Goal: Task Accomplishment & Management: Manage account settings

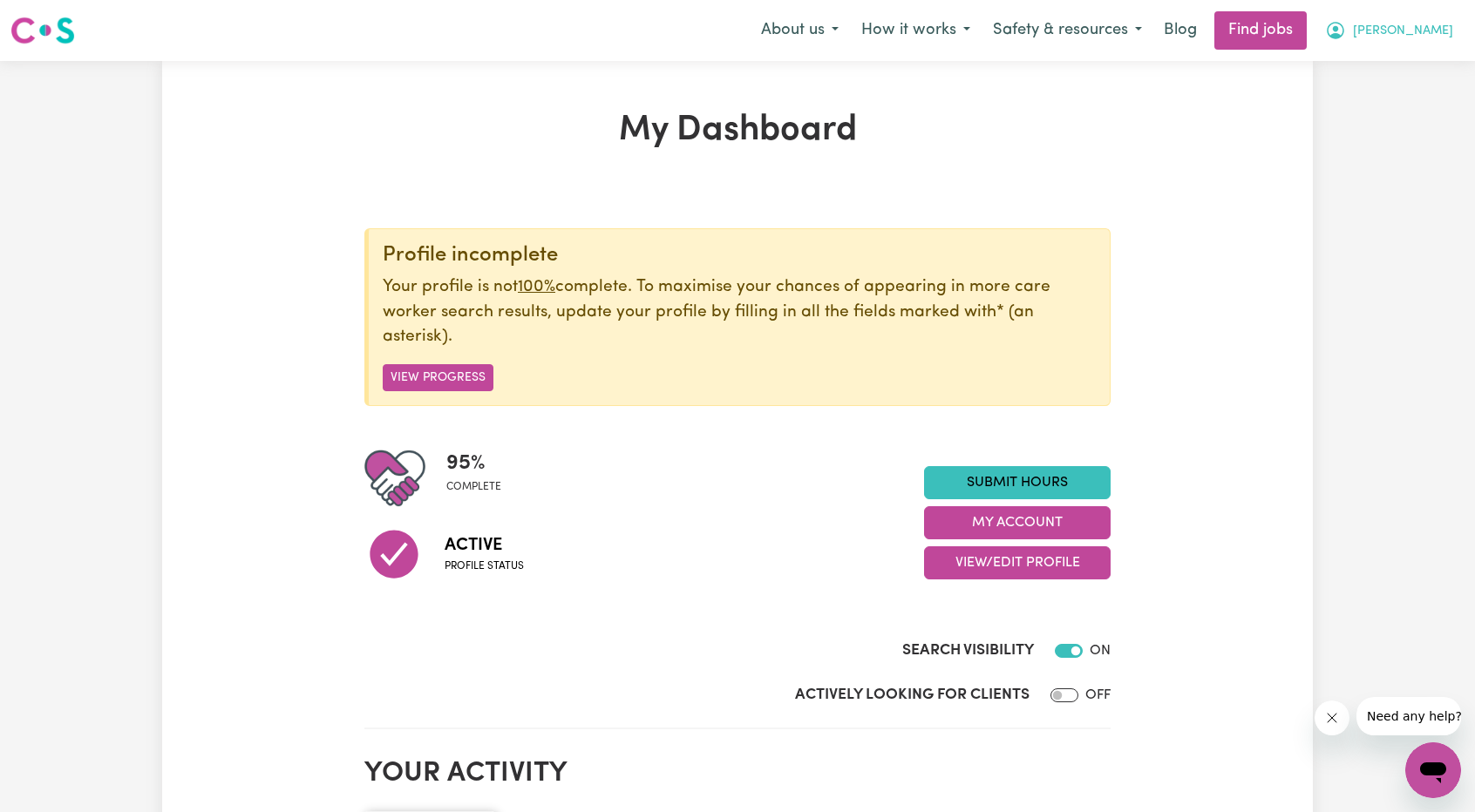
click at [1346, 41] on icon "My Account" at bounding box center [1335, 30] width 21 height 21
click at [1403, 66] on link "My Account" at bounding box center [1395, 68] width 138 height 33
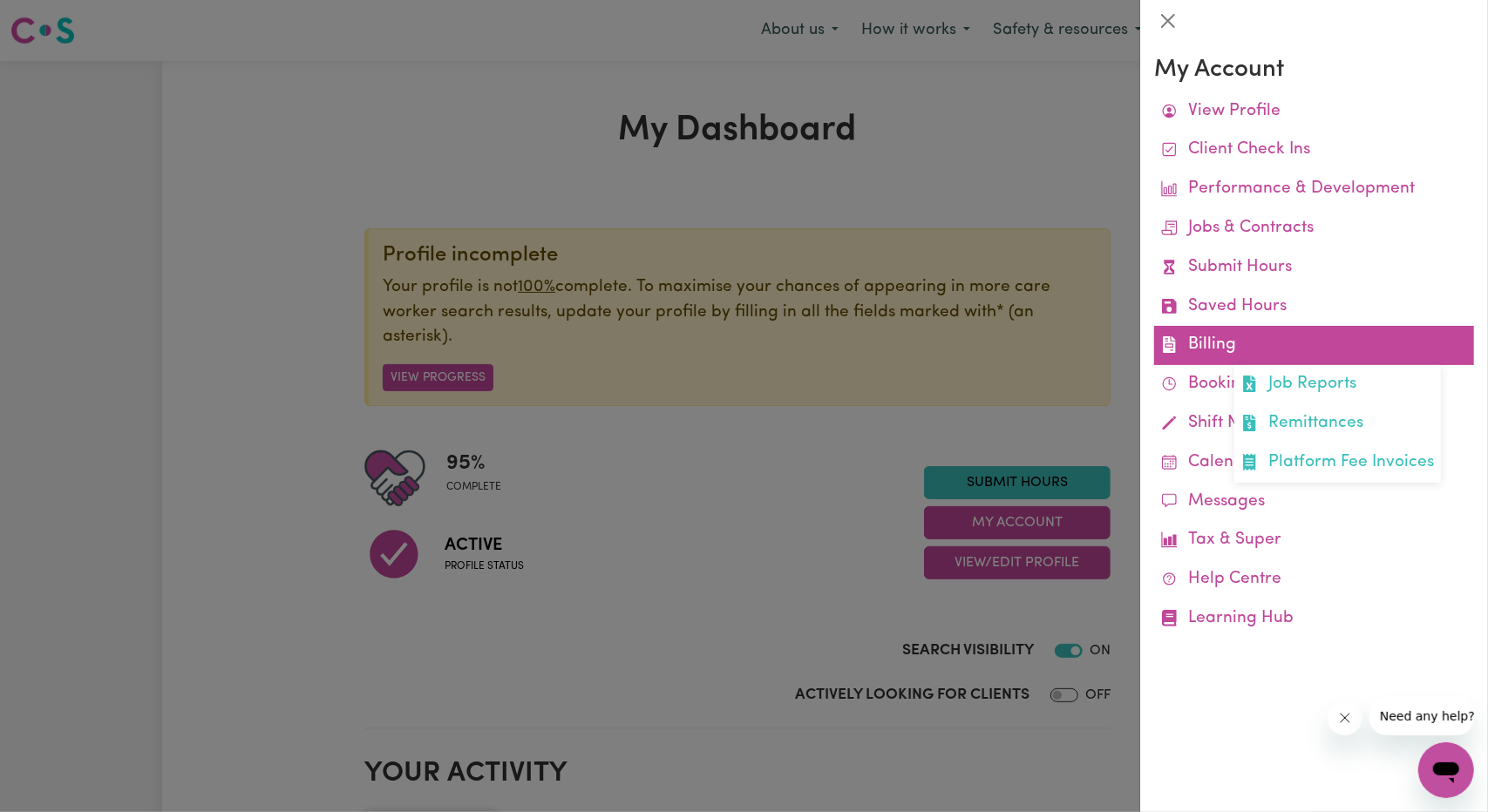
click at [1213, 346] on link "Billing Job Reports Remittances Platform Fee Invoices" at bounding box center [1314, 345] width 320 height 39
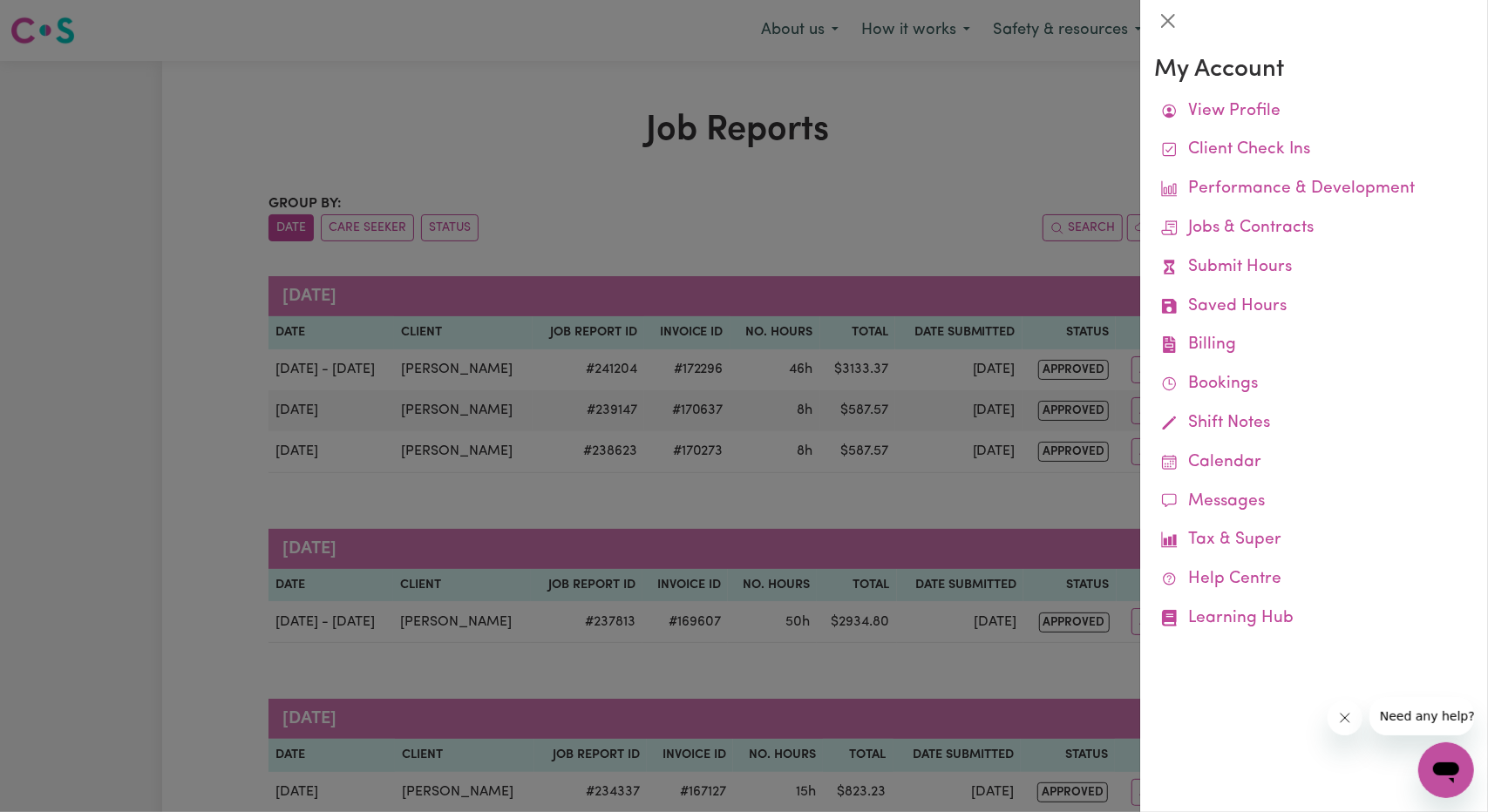
click at [921, 332] on div at bounding box center [744, 406] width 1488 height 812
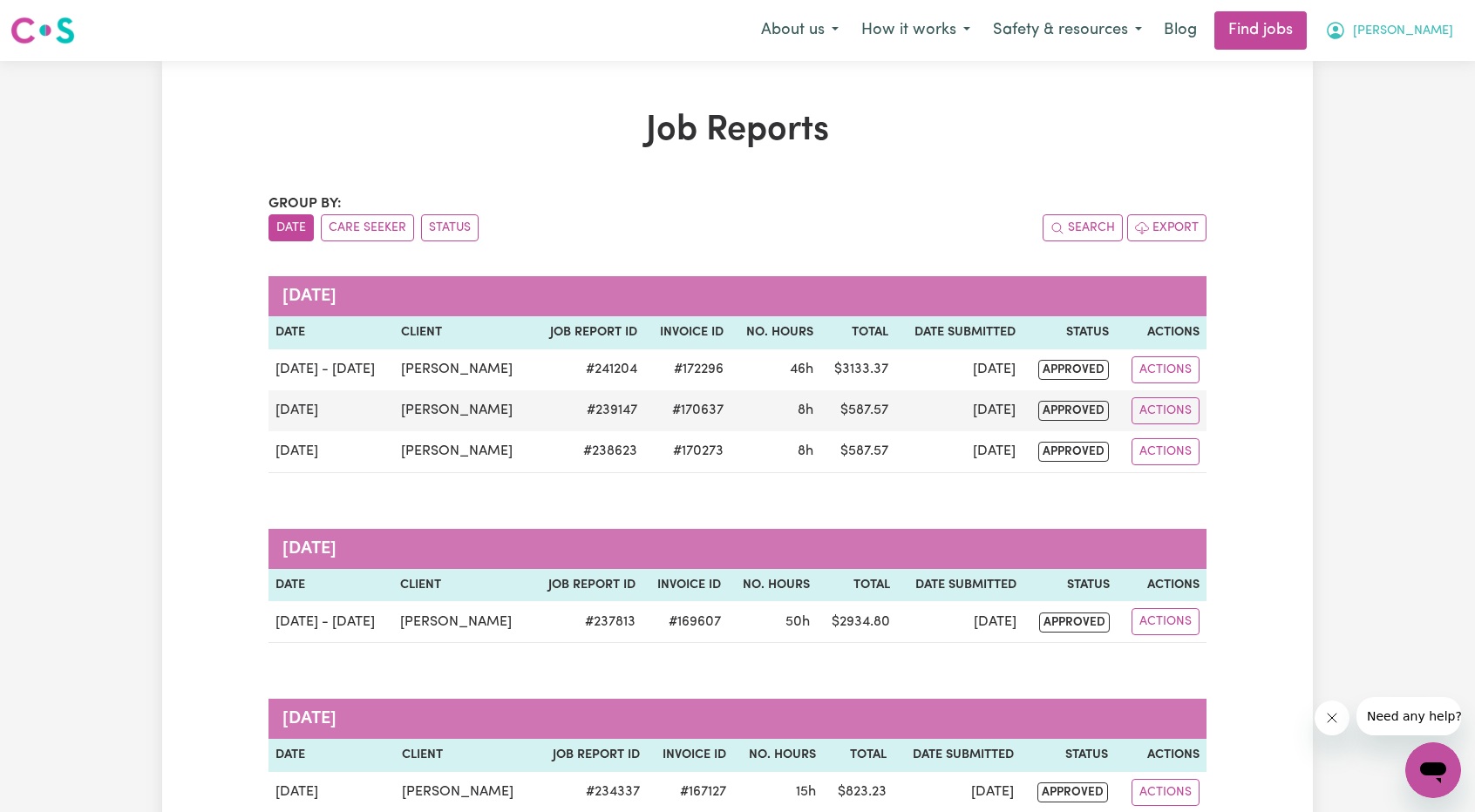
click at [1419, 34] on button "[PERSON_NAME]" at bounding box center [1389, 30] width 151 height 36
click at [1385, 81] on link "My Account" at bounding box center [1395, 68] width 138 height 33
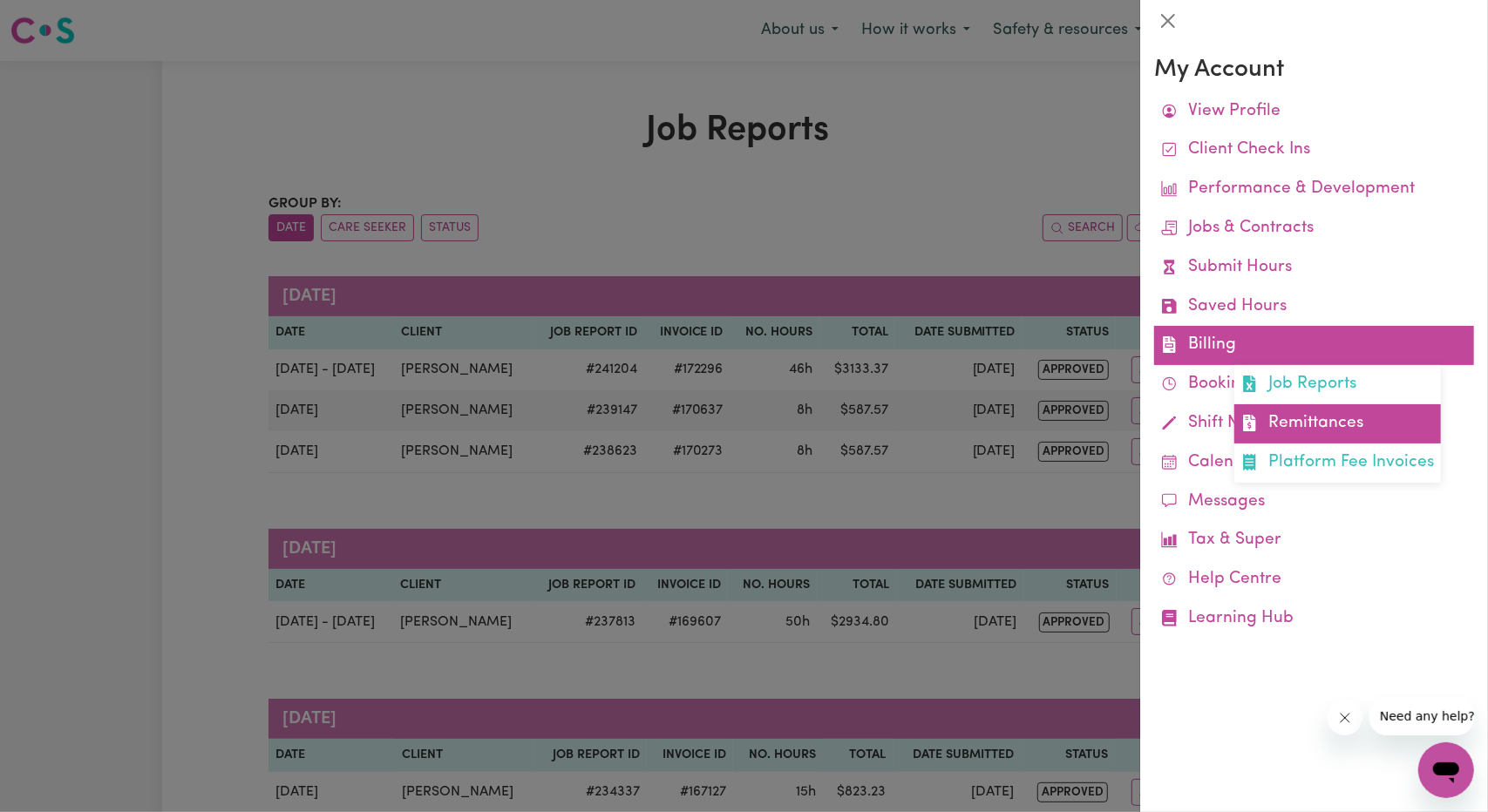
click at [1291, 430] on link "Remittances" at bounding box center [1337, 423] width 206 height 39
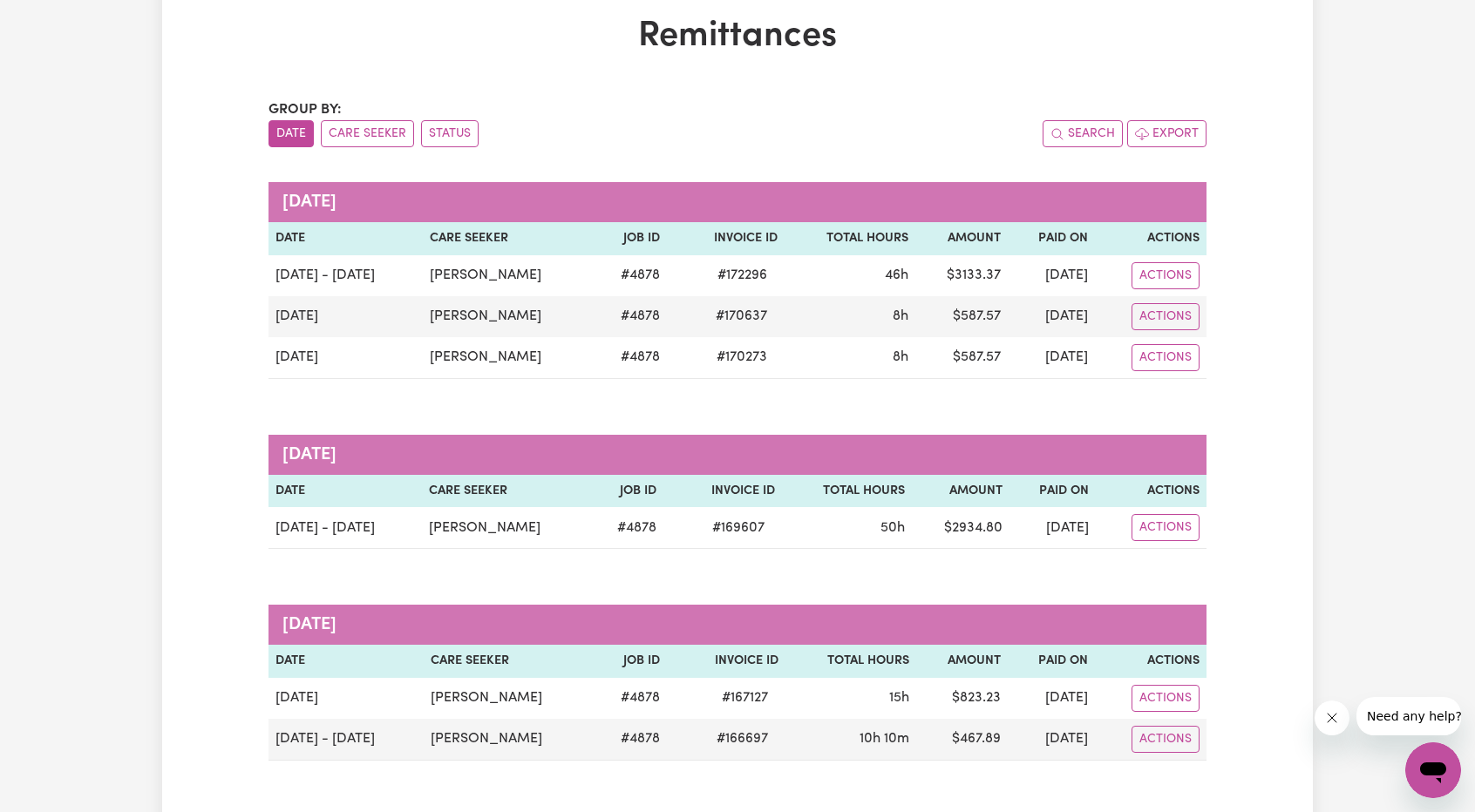
scroll to position [88, 0]
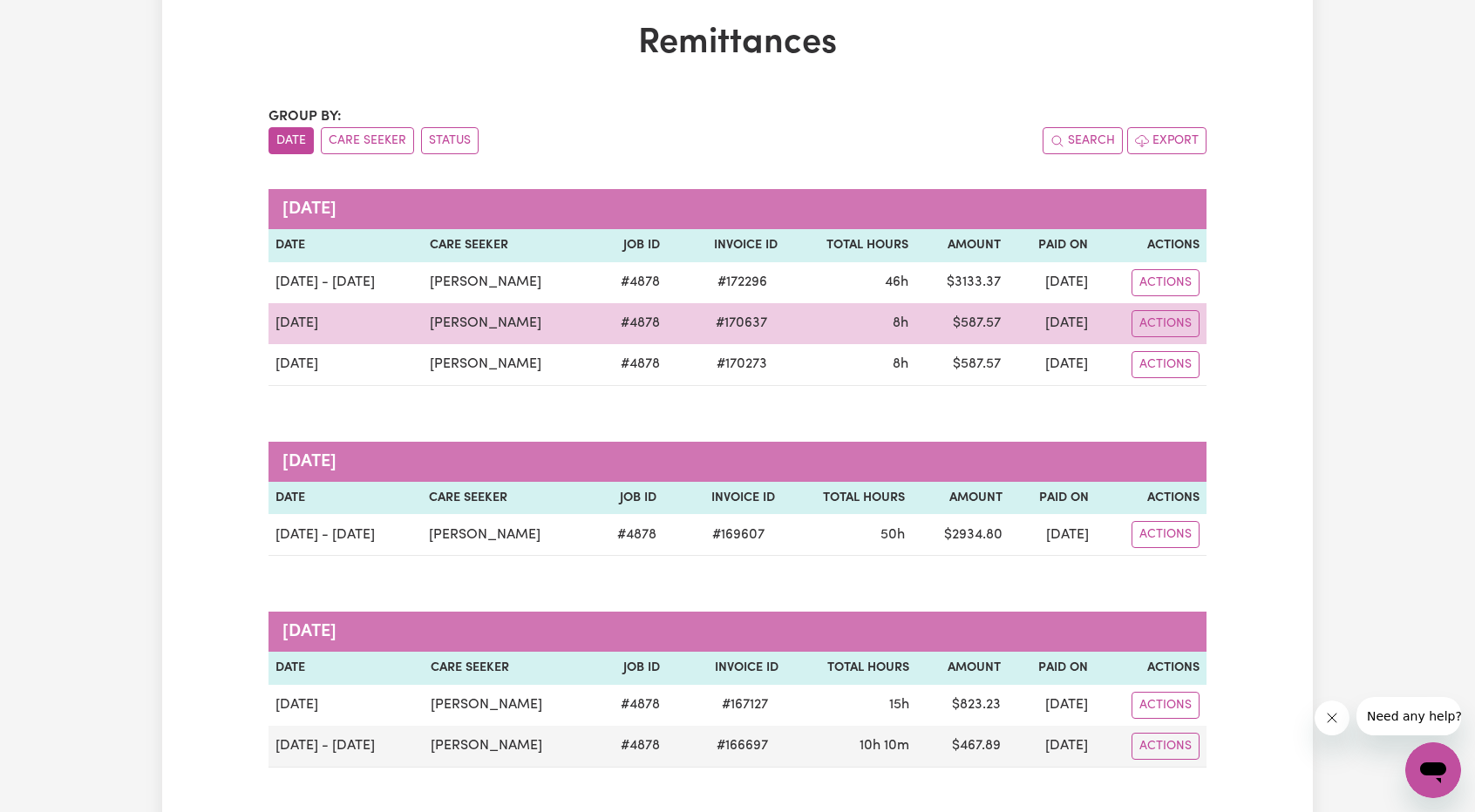
drag, startPoint x: 1108, startPoint y: 291, endPoint x: 961, endPoint y: 322, distance: 150.2
click at [961, 322] on td "$ 587.57" at bounding box center [961, 323] width 92 height 41
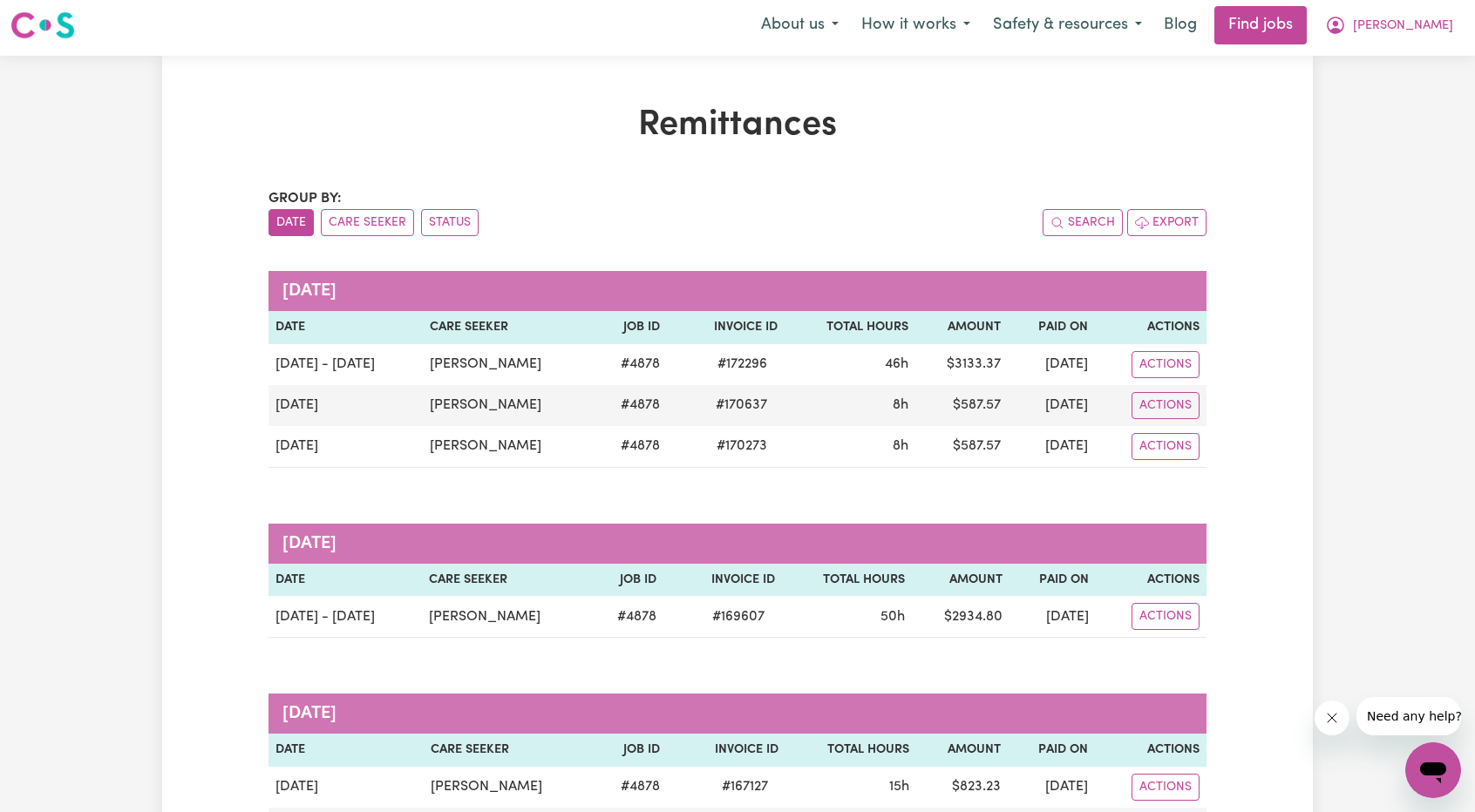
scroll to position [0, 0]
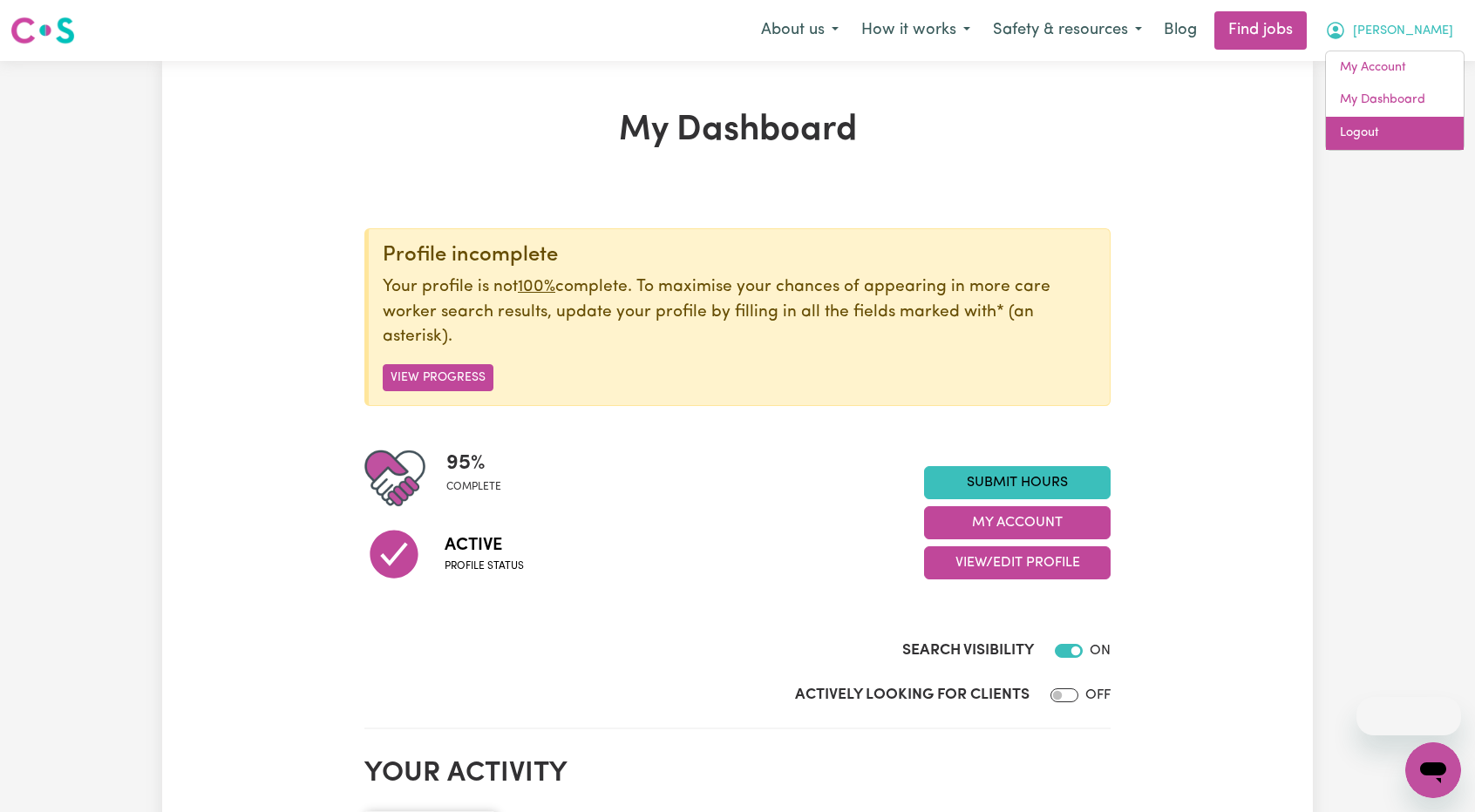
click at [1410, 128] on link "Logout" at bounding box center [1395, 133] width 138 height 33
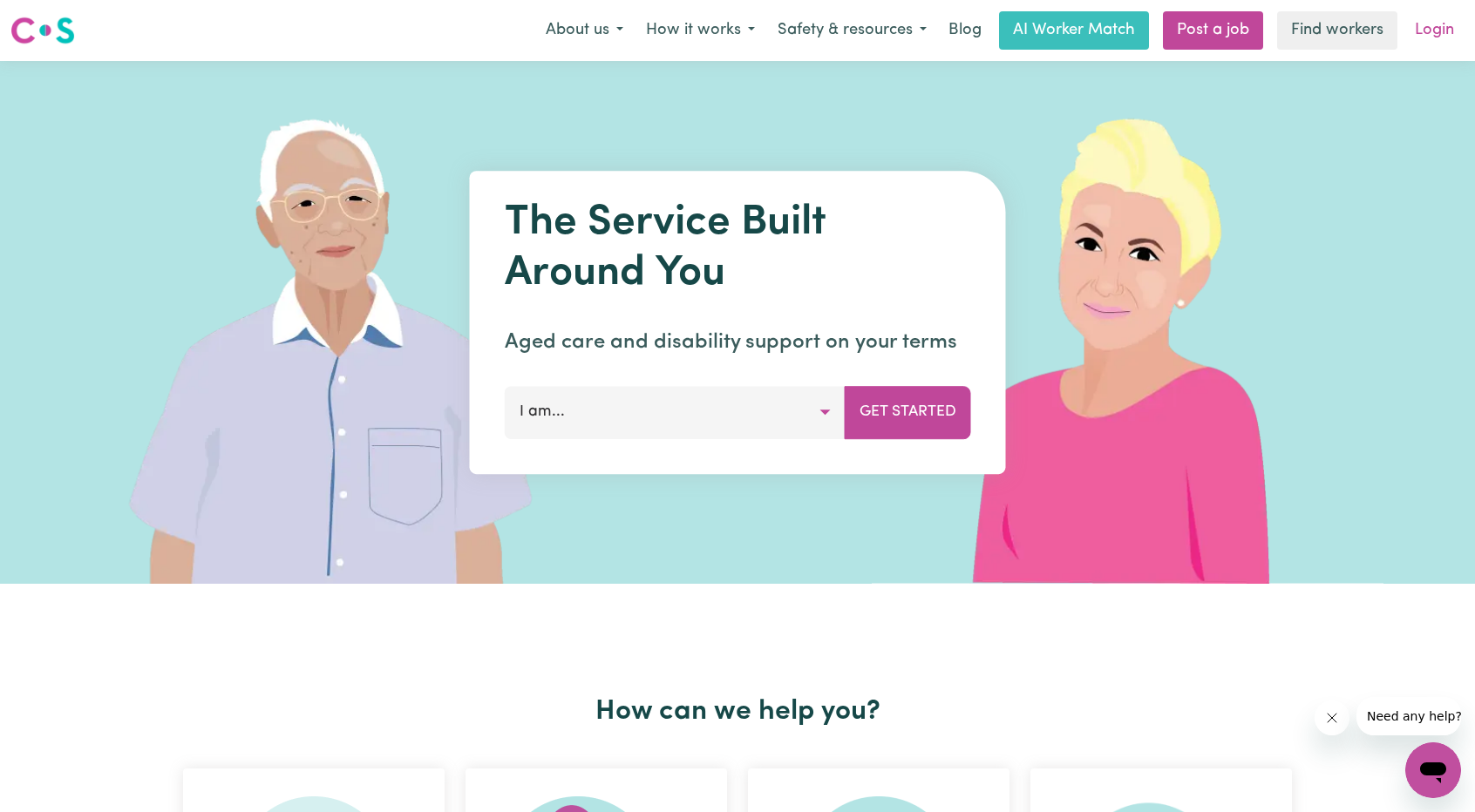
click at [1441, 36] on link "Login" at bounding box center [1435, 30] width 60 height 38
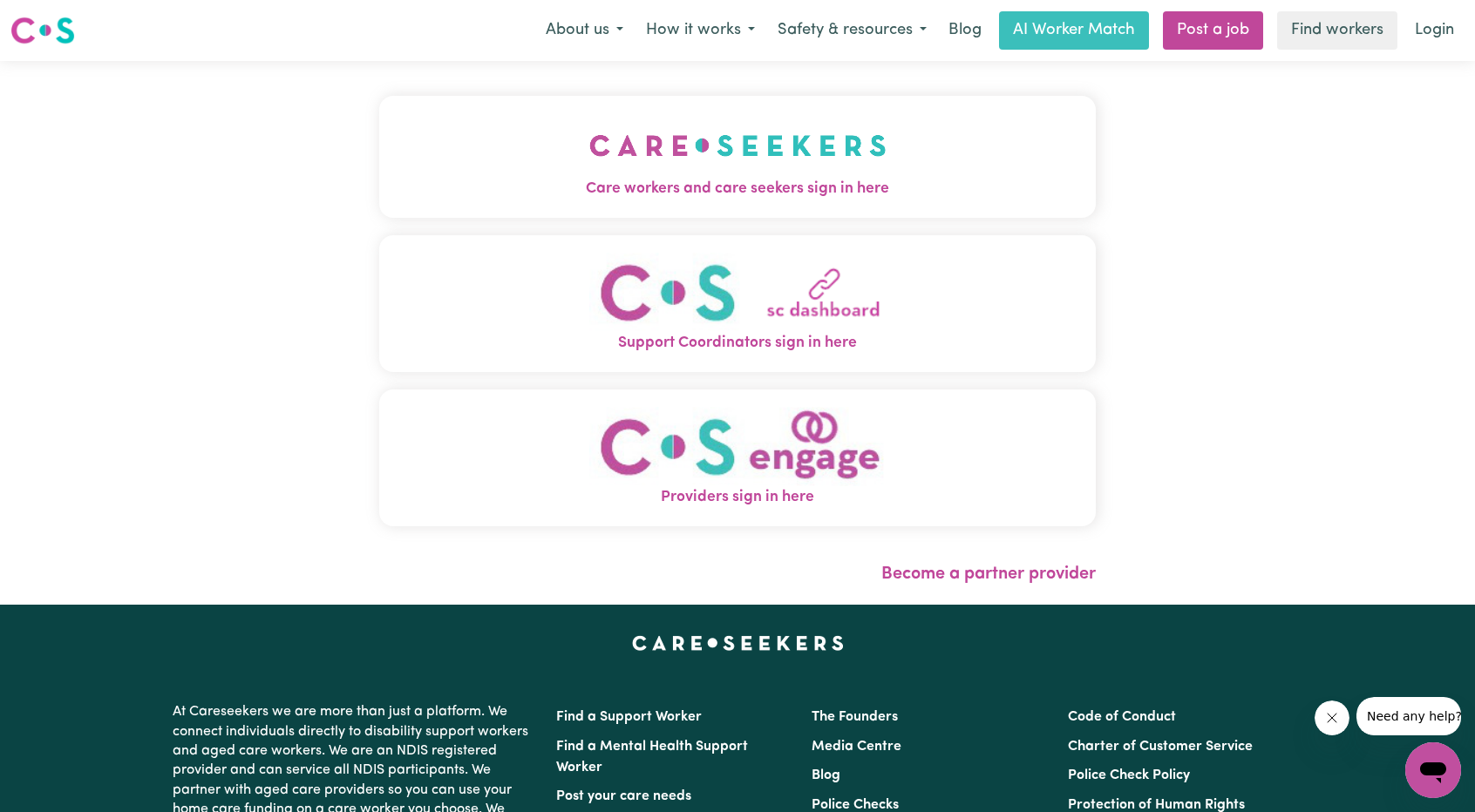
click at [793, 154] on div "Care workers and care seekers sign in here Support Coordinators sign in here Pr…" at bounding box center [738, 333] width 738 height 544
click at [789, 164] on img "Care workers and care seekers sign in here" at bounding box center [738, 145] width 298 height 65
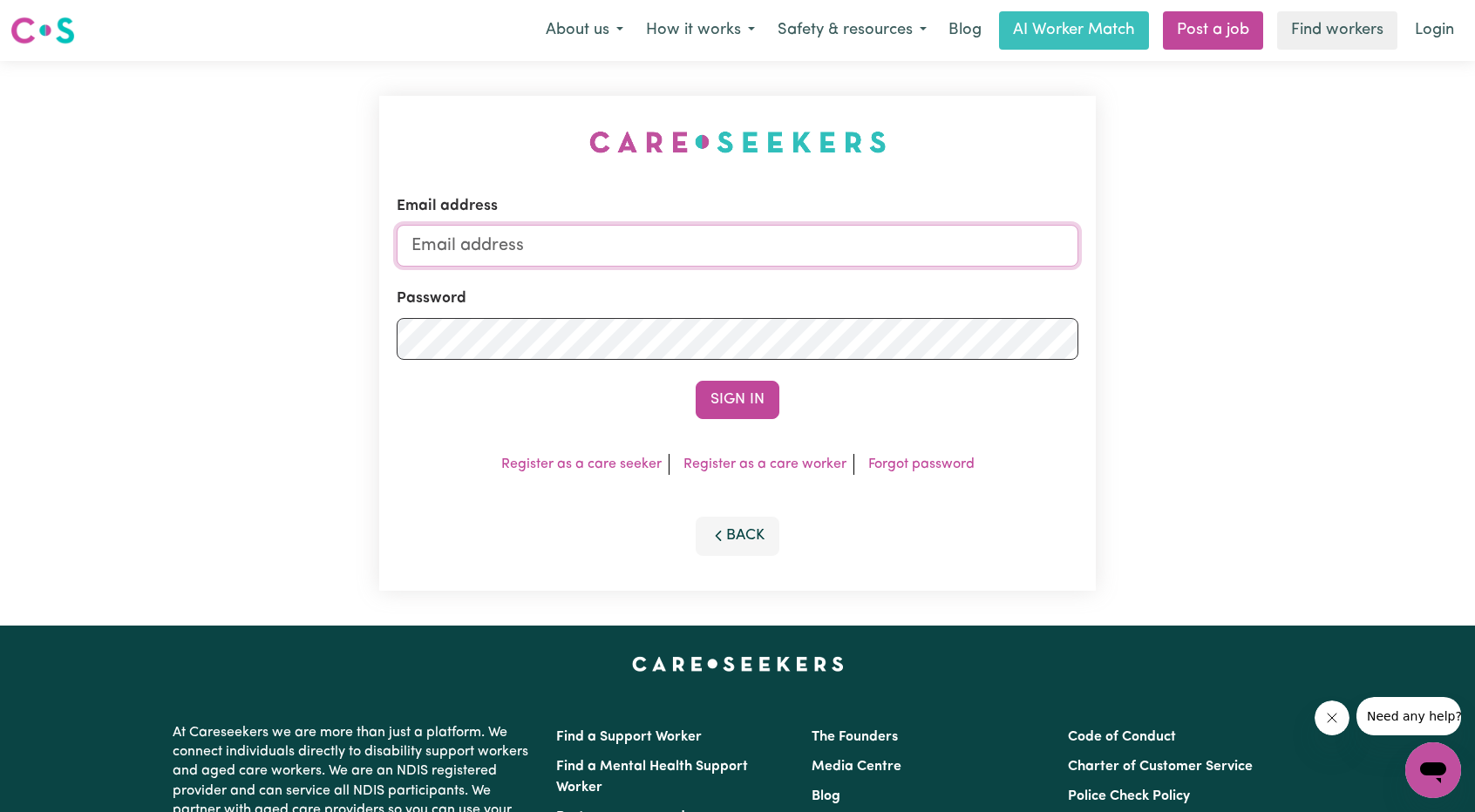
click at [803, 241] on input "Email address" at bounding box center [738, 245] width 682 height 42
drag, startPoint x: 504, startPoint y: 248, endPoint x: 869, endPoint y: 253, distance: 365.0
click at [855, 253] on input "superuser~ethan@careseekers.com.au" at bounding box center [738, 245] width 682 height 42
type input "superuser~halle_bui-le_3367@careseekers.com.au"
click at [742, 390] on button "Sign In" at bounding box center [738, 400] width 84 height 38
